Goal: Task Accomplishment & Management: Manage account settings

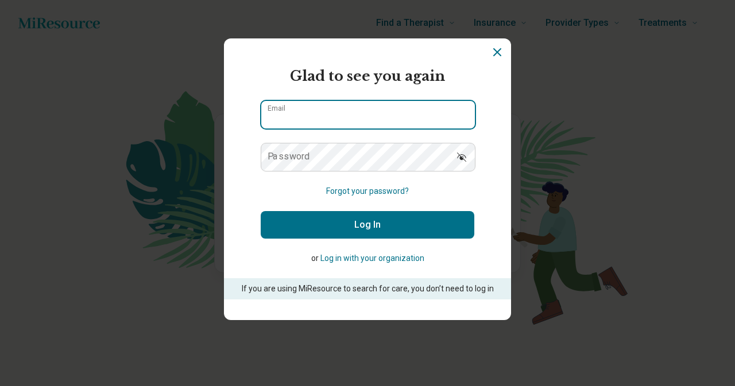
click at [316, 124] on input "Email" at bounding box center [368, 115] width 214 height 28
type input "**********"
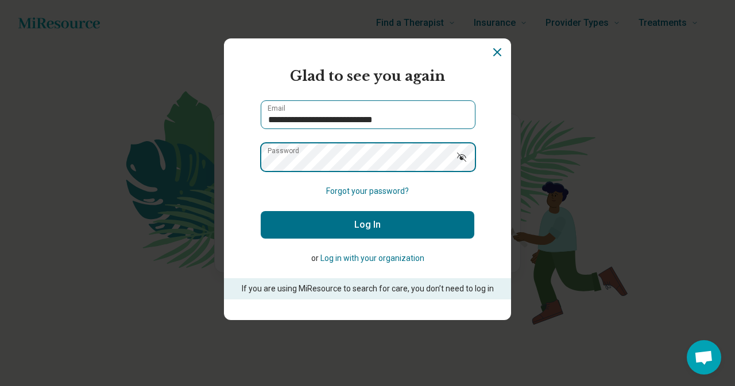
click at [261, 211] on button "Log In" at bounding box center [368, 225] width 214 height 28
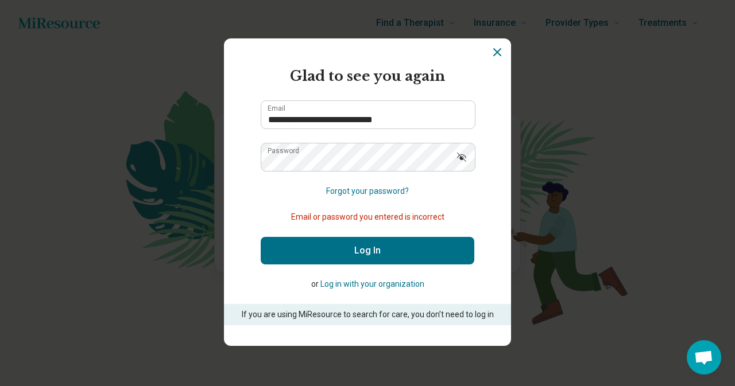
click at [464, 152] on icon "Show password" at bounding box center [461, 157] width 11 height 11
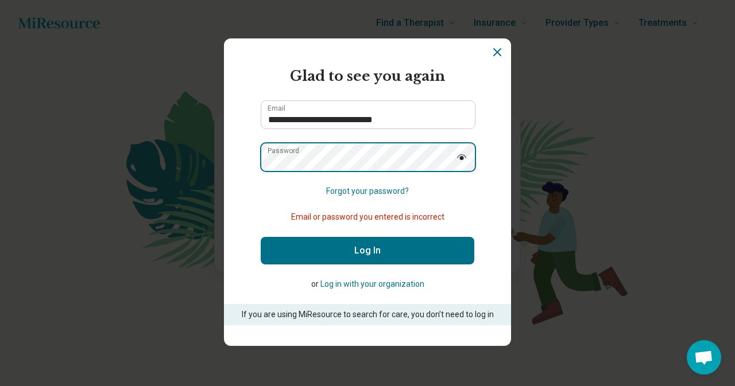
click at [261, 237] on button "Log In" at bounding box center [368, 251] width 214 height 28
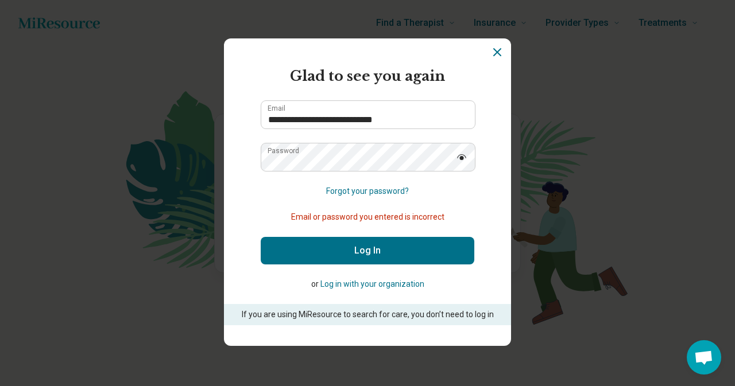
click at [387, 247] on button "Log In" at bounding box center [368, 251] width 214 height 28
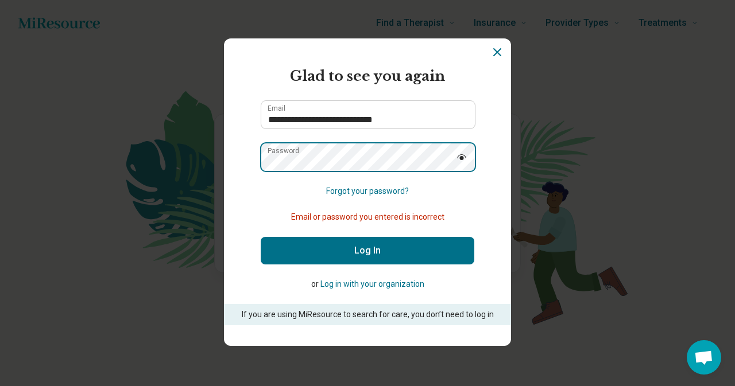
click at [261, 237] on button "Log In" at bounding box center [368, 251] width 214 height 28
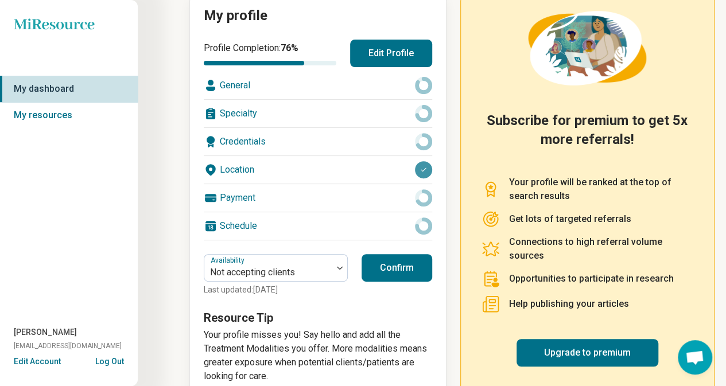
scroll to position [167, 0]
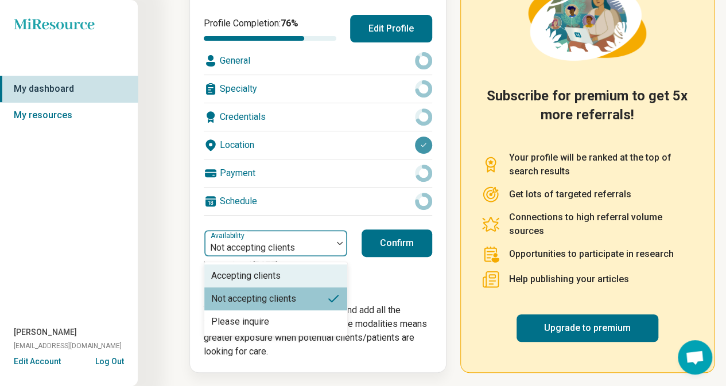
click at [326, 241] on div at bounding box center [268, 248] width 119 height 16
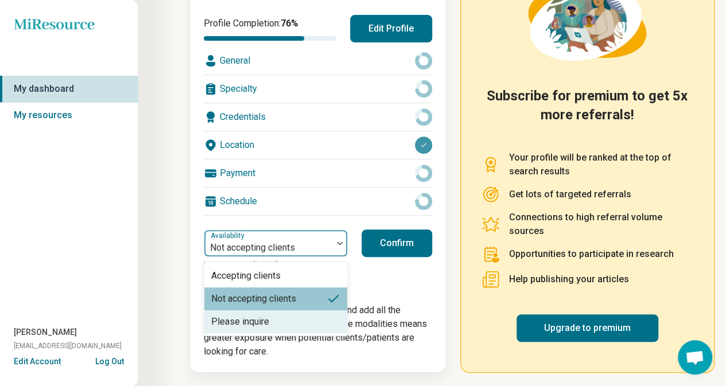
click at [278, 315] on div "Please inquire" at bounding box center [275, 322] width 143 height 23
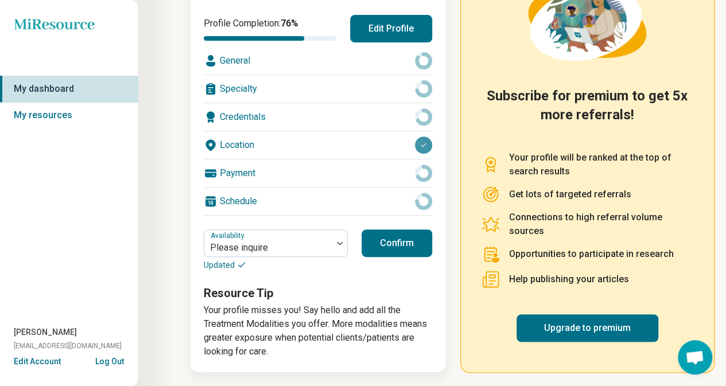
click at [393, 243] on button "Confirm" at bounding box center [397, 244] width 71 height 28
click at [397, 243] on button "Confirm" at bounding box center [397, 244] width 71 height 28
click at [390, 247] on button "Confirm" at bounding box center [397, 244] width 71 height 28
click at [107, 358] on button "Log Out" at bounding box center [109, 360] width 29 height 9
